Goal: Check status: Check status

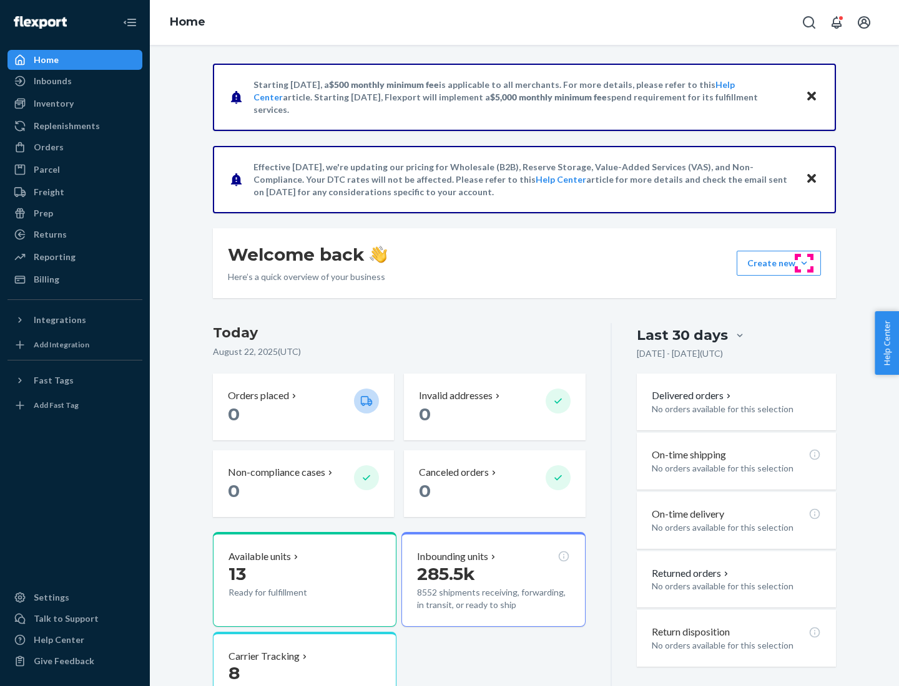
click at [804, 263] on button "Create new Create new inbound Create new order Create new product" at bounding box center [778, 263] width 84 height 25
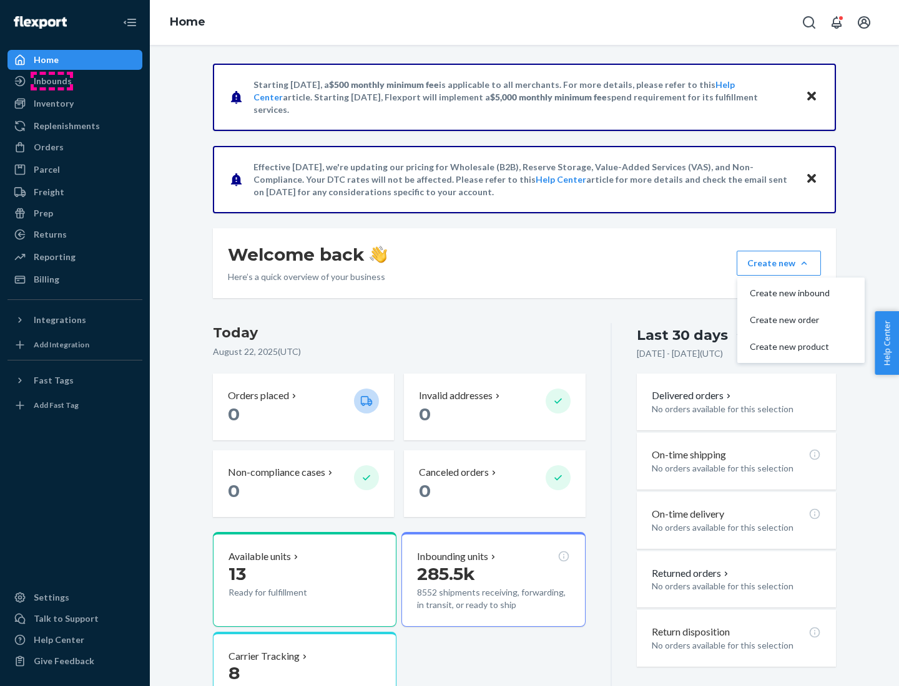
click at [52, 81] on div "Inbounds" at bounding box center [53, 81] width 38 height 12
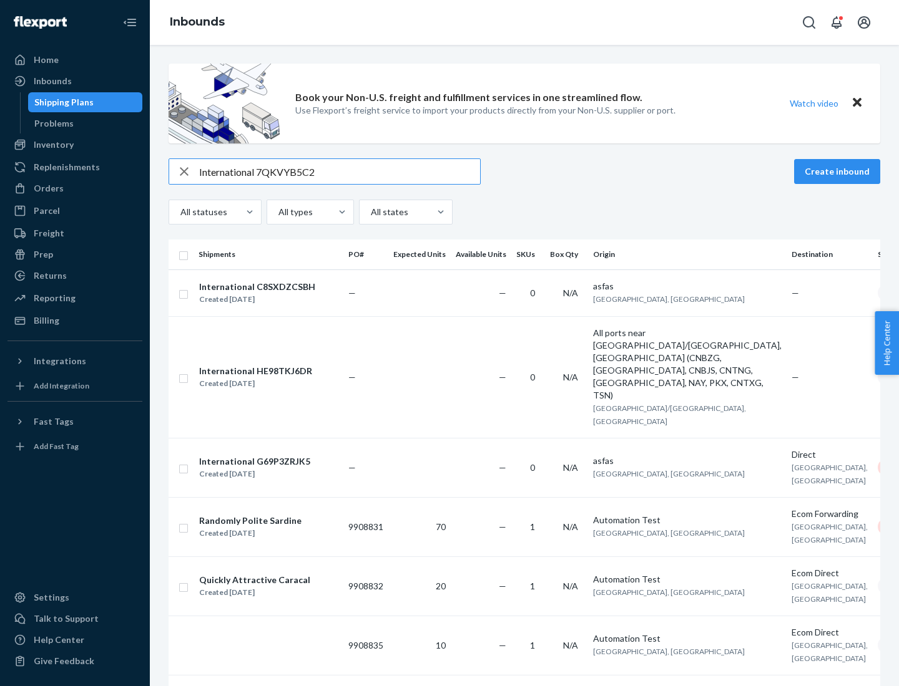
type input "International 7QKVYB5C29"
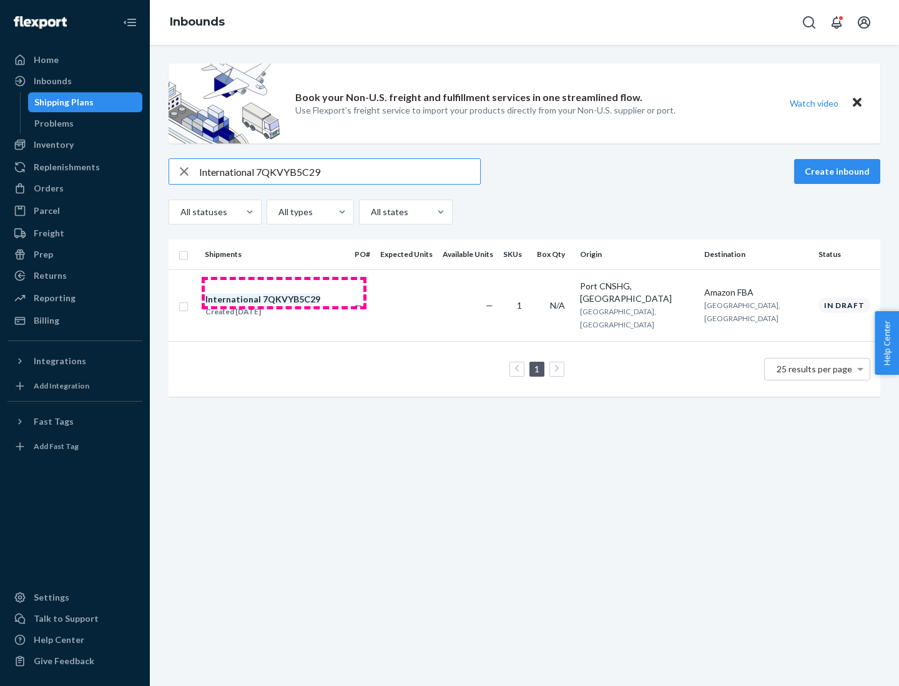
click at [284, 306] on div "Created [DATE]" at bounding box center [262, 312] width 115 height 12
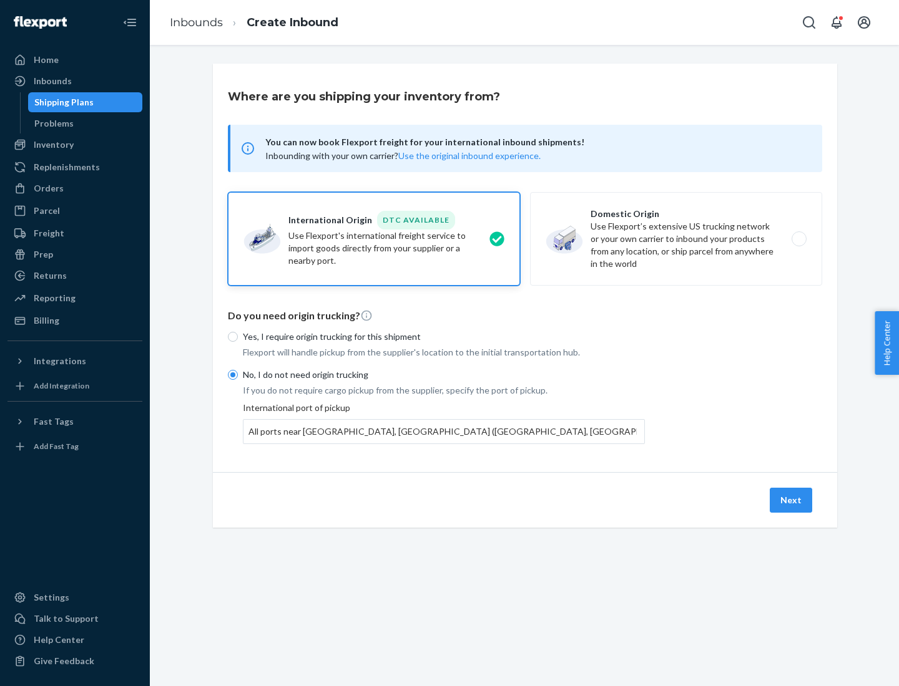
click at [791, 500] on button "Next" at bounding box center [790, 500] width 42 height 25
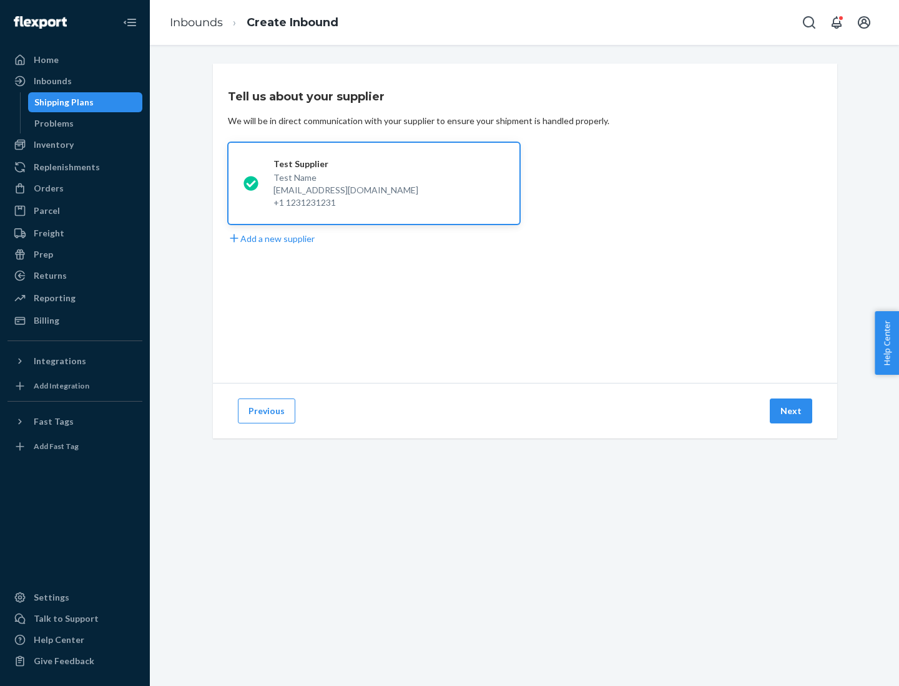
click at [791, 411] on button "Next" at bounding box center [790, 411] width 42 height 25
